Goal: Register for event/course

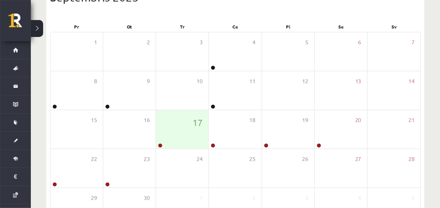
scroll to position [48, 0]
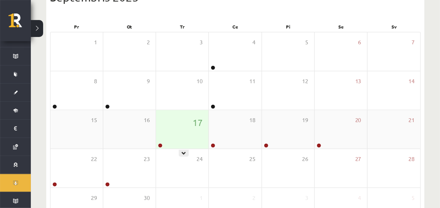
click at [192, 123] on div "17" at bounding box center [182, 129] width 52 height 39
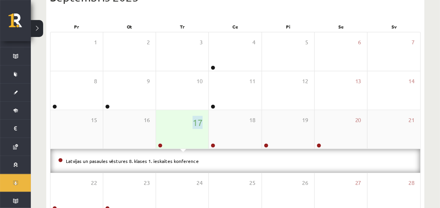
click at [192, 123] on div "17" at bounding box center [182, 129] width 52 height 39
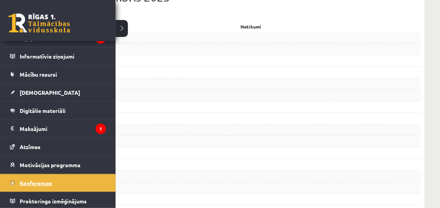
click at [40, 185] on link "Konferences" at bounding box center [58, 183] width 96 height 18
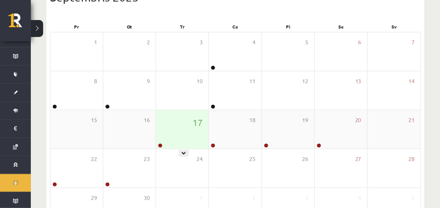
click at [163, 139] on div "17" at bounding box center [182, 129] width 52 height 39
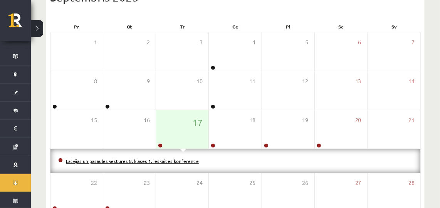
click at [159, 161] on link "Latvijas un pasaules vēstures 8. klases 1. ieskaites konference" at bounding box center [132, 161] width 133 height 6
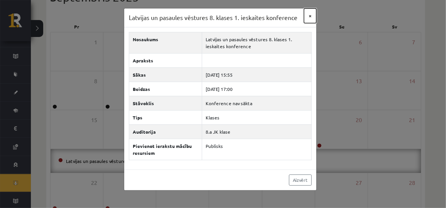
click at [310, 18] on button "×" at bounding box center [310, 15] width 12 height 15
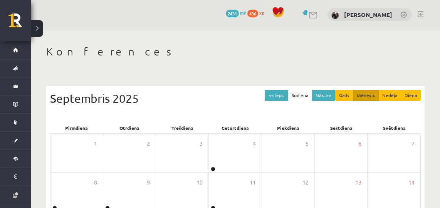
scroll to position [99, 0]
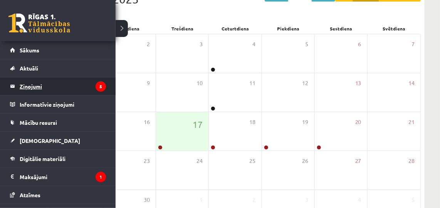
click at [24, 88] on legend "Ziņojumi 5" at bounding box center [63, 86] width 86 height 18
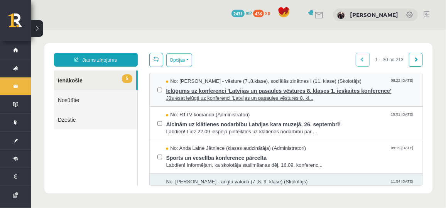
click at [194, 90] on span "Ielūgums uz konferenci 'Latvijas un pasaules vēstures 8. klases 1. ieskaites ko…" at bounding box center [289, 90] width 249 height 10
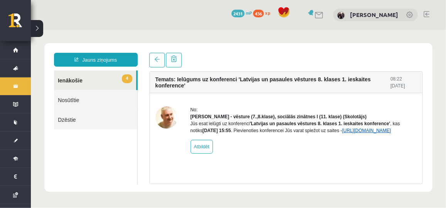
click at [342, 133] on link "https://eskola.r1tv.lv/conferences/4661/join" at bounding box center [366, 130] width 49 height 5
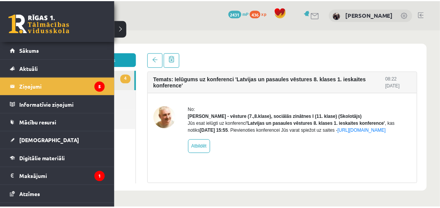
scroll to position [48, 0]
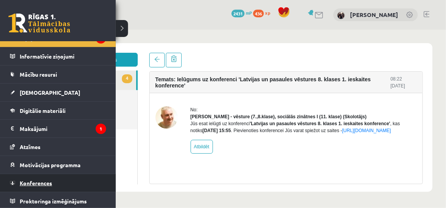
click at [19, 180] on link "Konferences" at bounding box center [58, 183] width 96 height 18
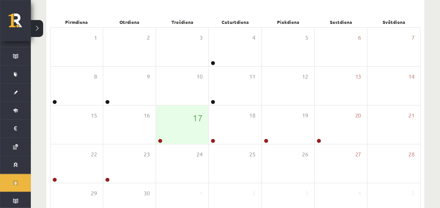
scroll to position [118, 0]
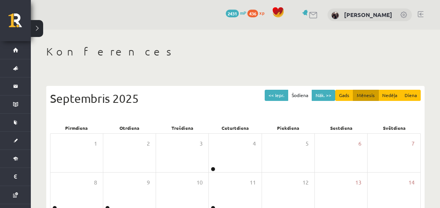
scroll to position [118, 0]
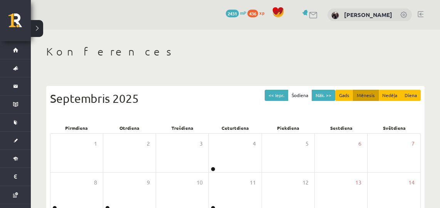
scroll to position [118, 0]
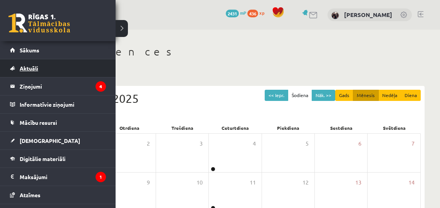
scroll to position [118, 0]
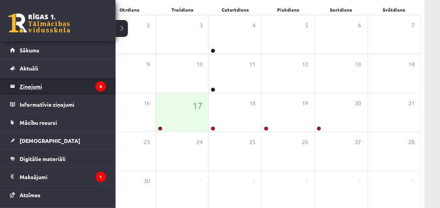
click at [43, 85] on legend "Ziņojumi 4" at bounding box center [63, 86] width 86 height 18
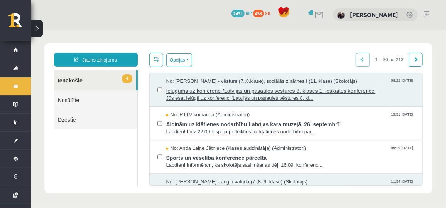
click at [215, 89] on span "Ielūgums uz konferenci 'Latvijas un pasaules vēstures 8. klases 1. ieskaites ko…" at bounding box center [289, 90] width 249 height 10
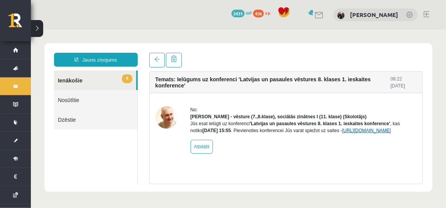
click at [342, 133] on link "https://eskola.r1tv.lv/conferences/4661/join" at bounding box center [366, 130] width 49 height 5
click at [37, 26] on button at bounding box center [37, 28] width 12 height 17
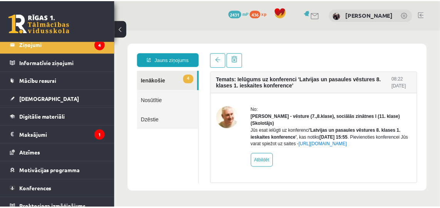
scroll to position [48, 0]
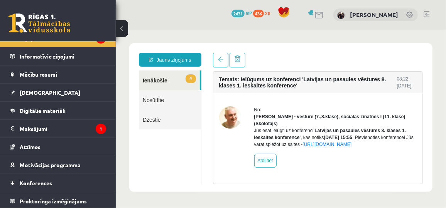
drag, startPoint x: 113, startPoint y: 73, endPoint x: 0, endPoint y: 150, distance: 135.9
click at [46, 177] on link "Konferences" at bounding box center [58, 183] width 96 height 18
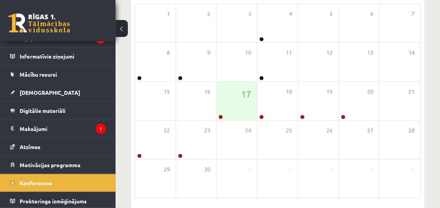
scroll to position [131, 0]
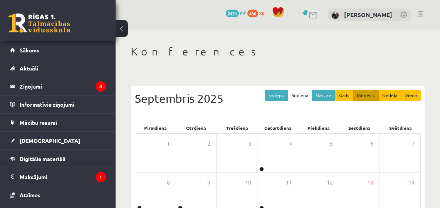
scroll to position [131, 0]
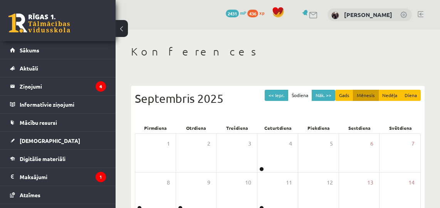
scroll to position [131, 0]
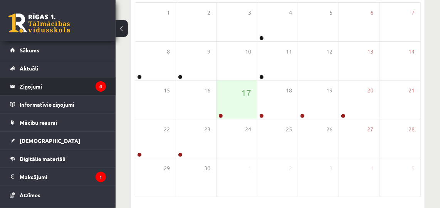
click at [31, 86] on legend "Ziņojumi 4" at bounding box center [63, 86] width 86 height 18
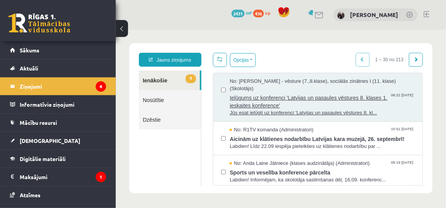
click at [251, 103] on span "Ielūgums uz konferenci 'Latvijas un pasaules vēstures 8. klases 1. ieskaites ko…" at bounding box center [321, 100] width 185 height 17
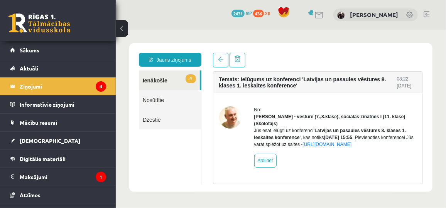
click at [263, 148] on div "Jūs esat ielūgti uz konferenci 'Latvijas un pasaules vēstures 8. klases 1. iesk…" at bounding box center [335, 137] width 163 height 21
click at [302, 147] on link "https://eskola.r1tv.lv/conferences/4661/join" at bounding box center [326, 143] width 49 height 5
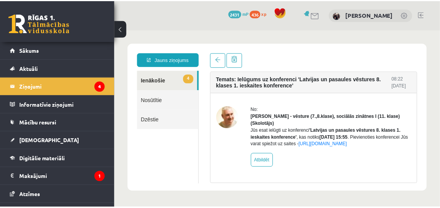
scroll to position [48, 0]
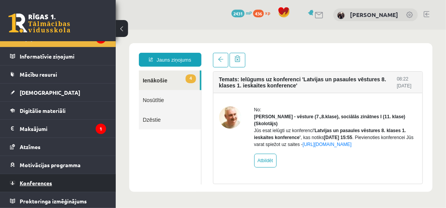
click at [41, 180] on span "Konferences" at bounding box center [36, 183] width 32 height 7
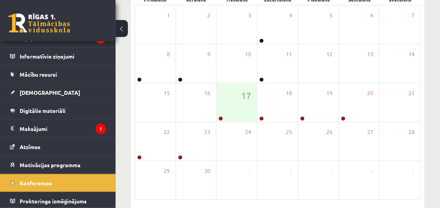
scroll to position [129, 0]
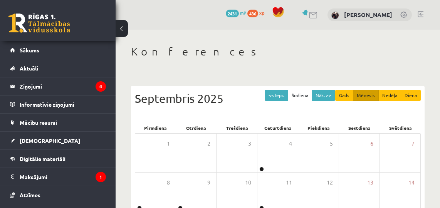
scroll to position [127, 0]
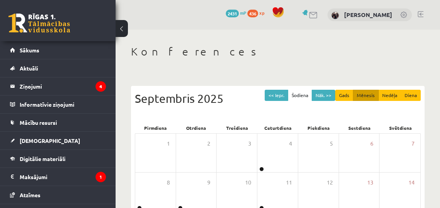
scroll to position [123, 0]
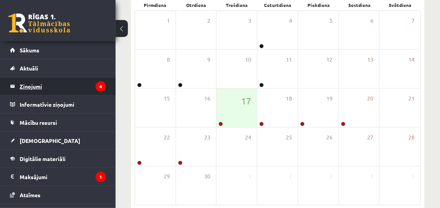
click at [30, 92] on legend "Ziņojumi 4" at bounding box center [63, 86] width 86 height 18
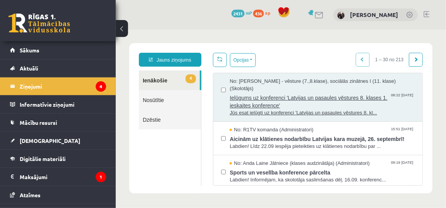
click at [249, 99] on span "Ielūgums uz konferenci 'Latvijas un pasaules vēstures 8. klases 1. ieskaites ko…" at bounding box center [321, 100] width 185 height 17
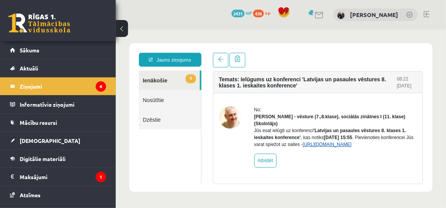
click at [302, 147] on link "https://eskola.r1tv.lv/conferences/4661/join" at bounding box center [326, 143] width 49 height 5
